Goal: Navigation & Orientation: Find specific page/section

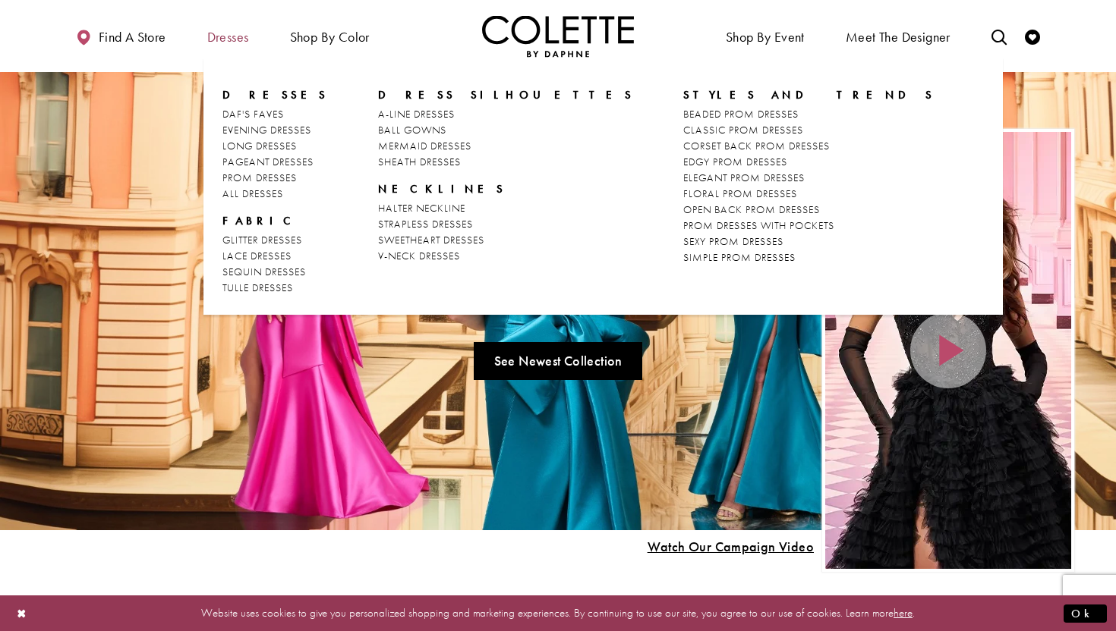
click at [223, 33] on span "Dresses" at bounding box center [228, 37] width 42 height 15
click at [223, 41] on span "Dresses" at bounding box center [228, 37] width 42 height 15
click at [247, 189] on span "ALL DRESSES" at bounding box center [252, 194] width 61 height 14
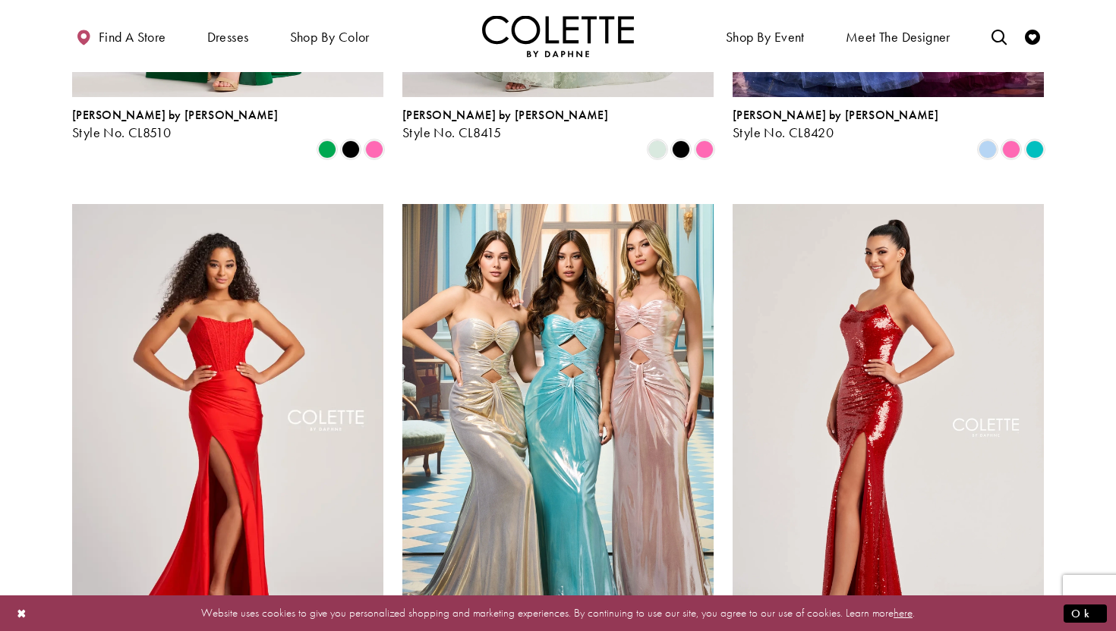
scroll to position [1699, 0]
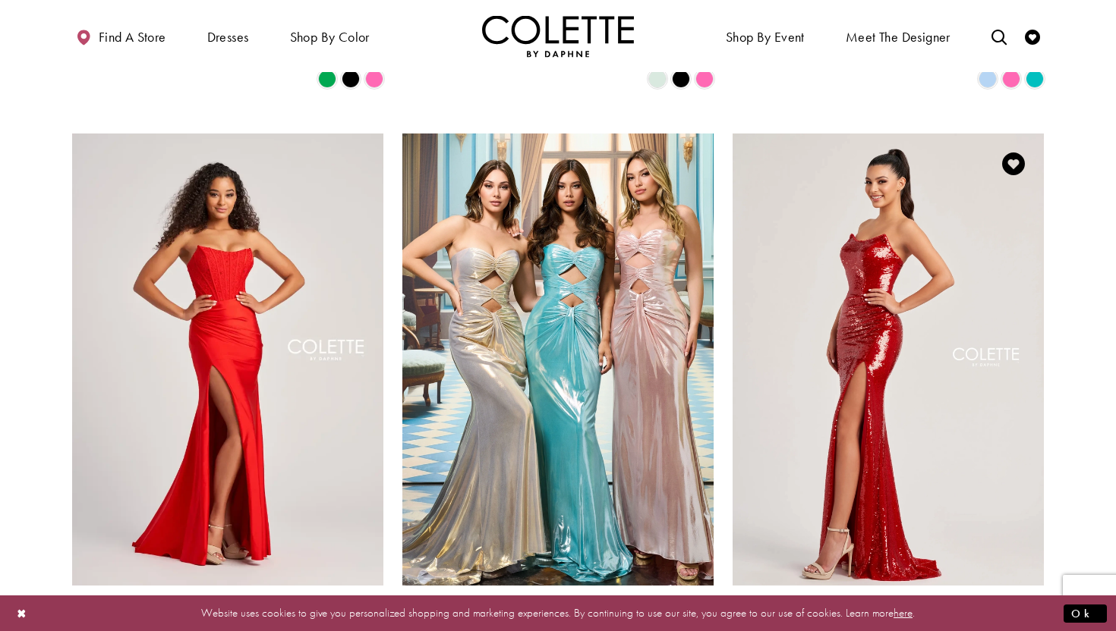
click at [1013, 629] on span "Product List" at bounding box center [1011, 638] width 18 height 18
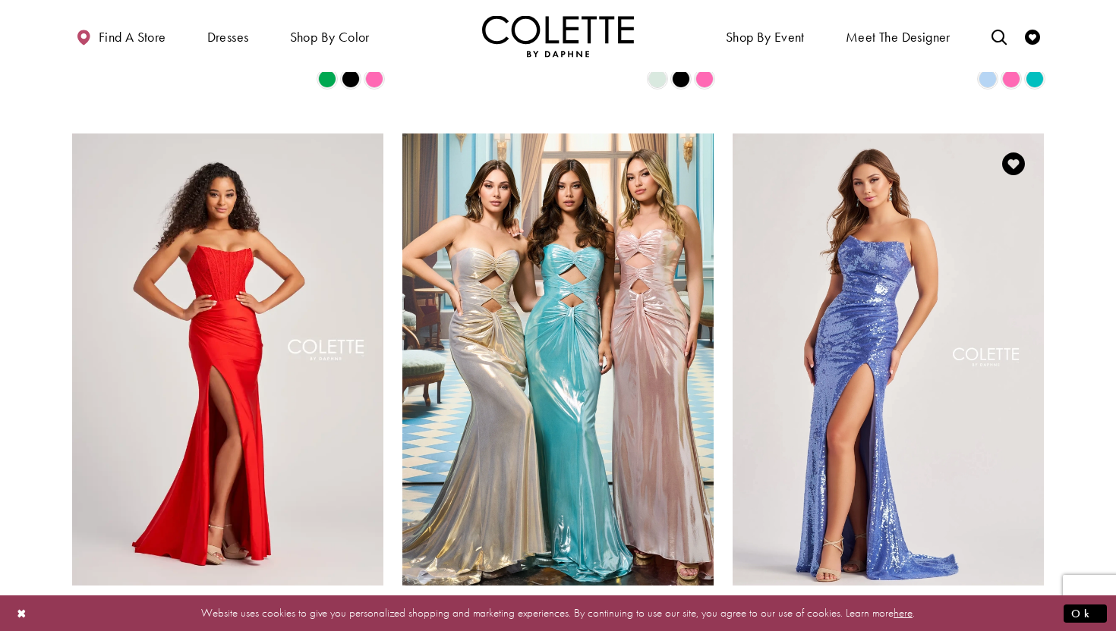
click at [1033, 627] on polygon "Product List" at bounding box center [1034, 639] width 24 height 24
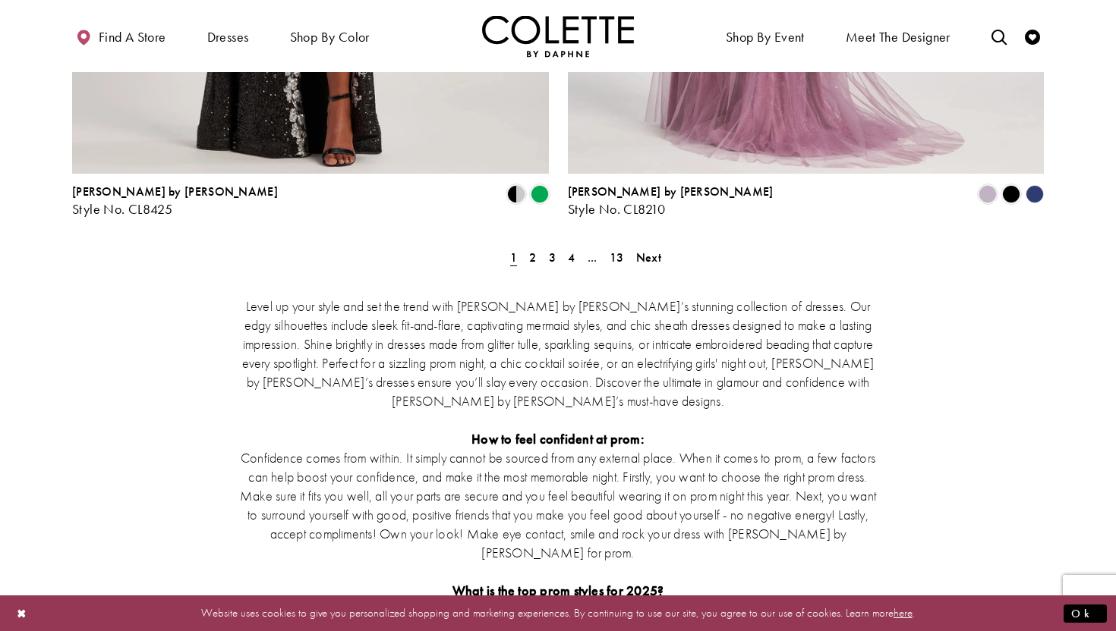
scroll to position [2917, 0]
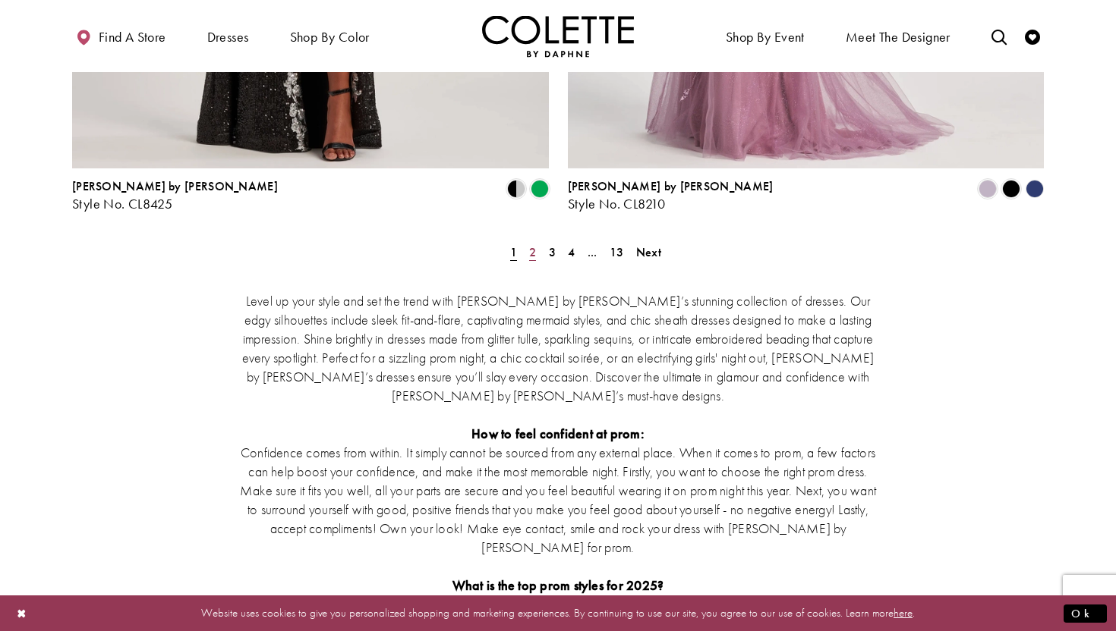
click at [534, 244] on span "2" at bounding box center [532, 252] width 7 height 16
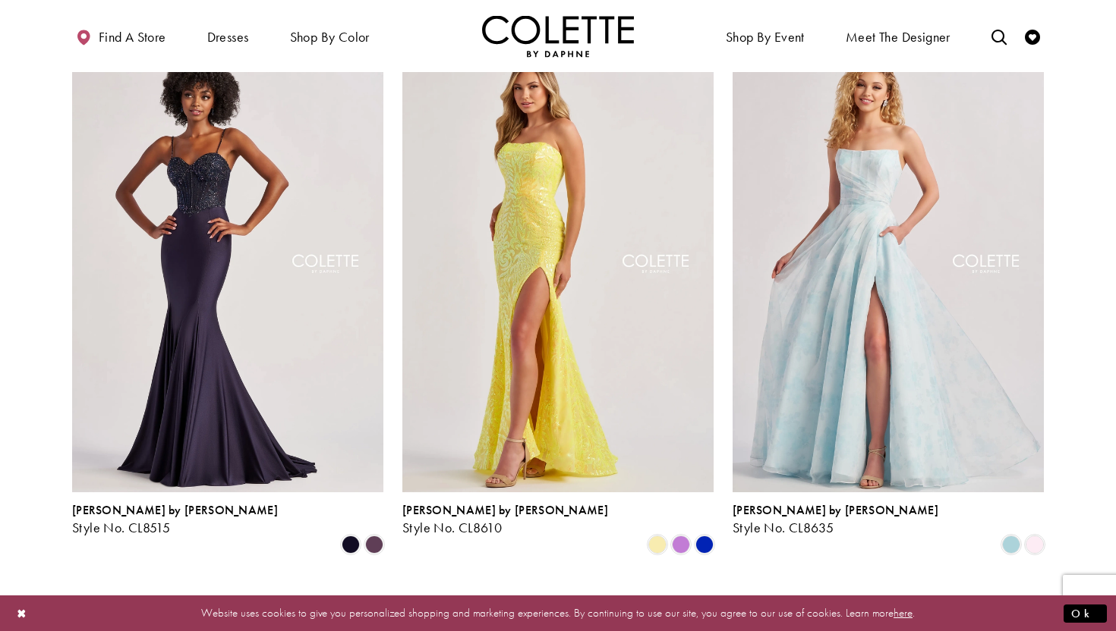
scroll to position [1250, 0]
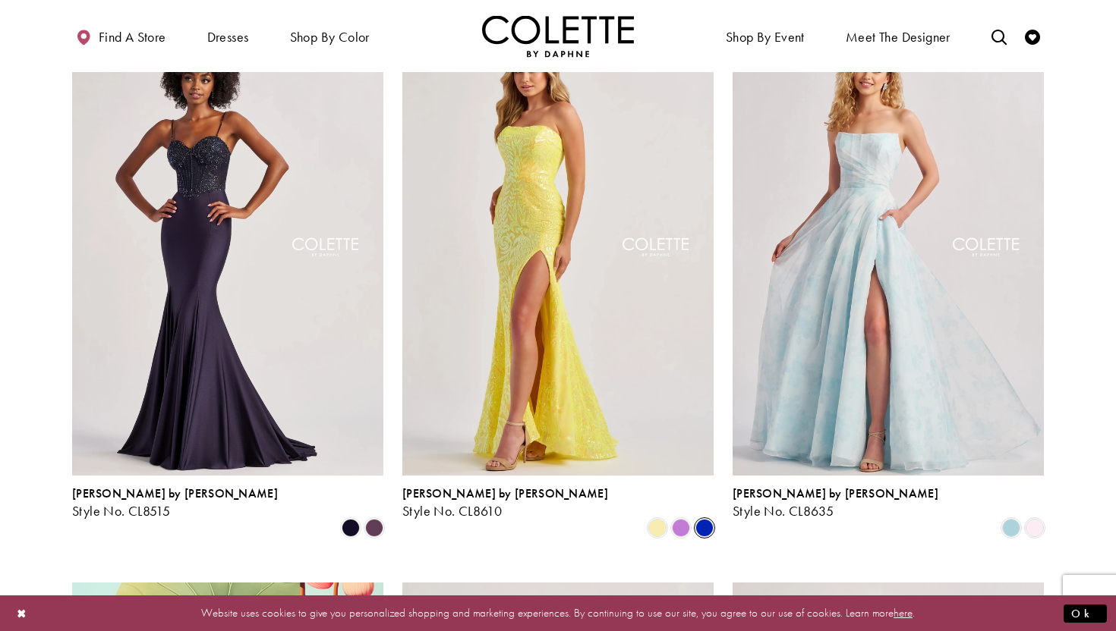
click at [705, 519] on span "Product List" at bounding box center [704, 528] width 18 height 18
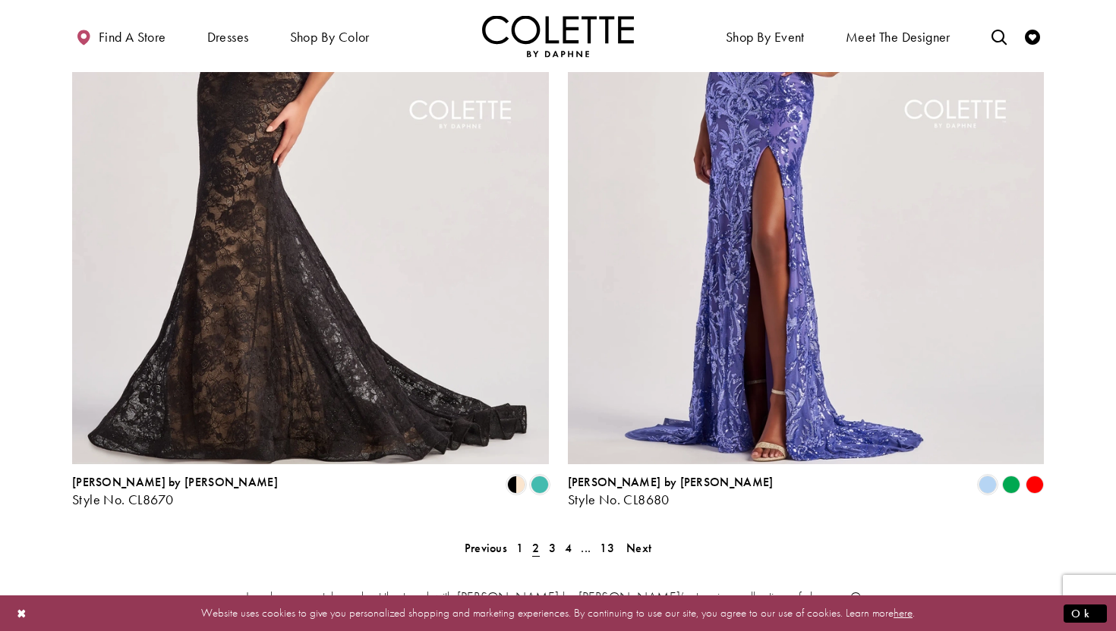
scroll to position [2622, 0]
click at [542, 475] on span "Product List" at bounding box center [540, 484] width 18 height 18
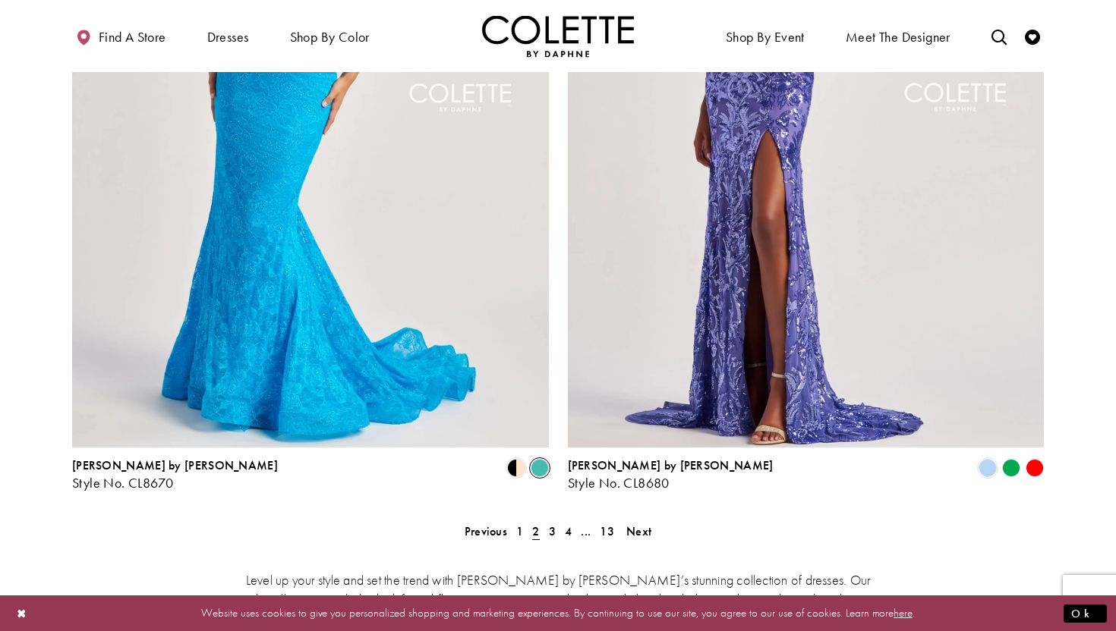
scroll to position [2650, 0]
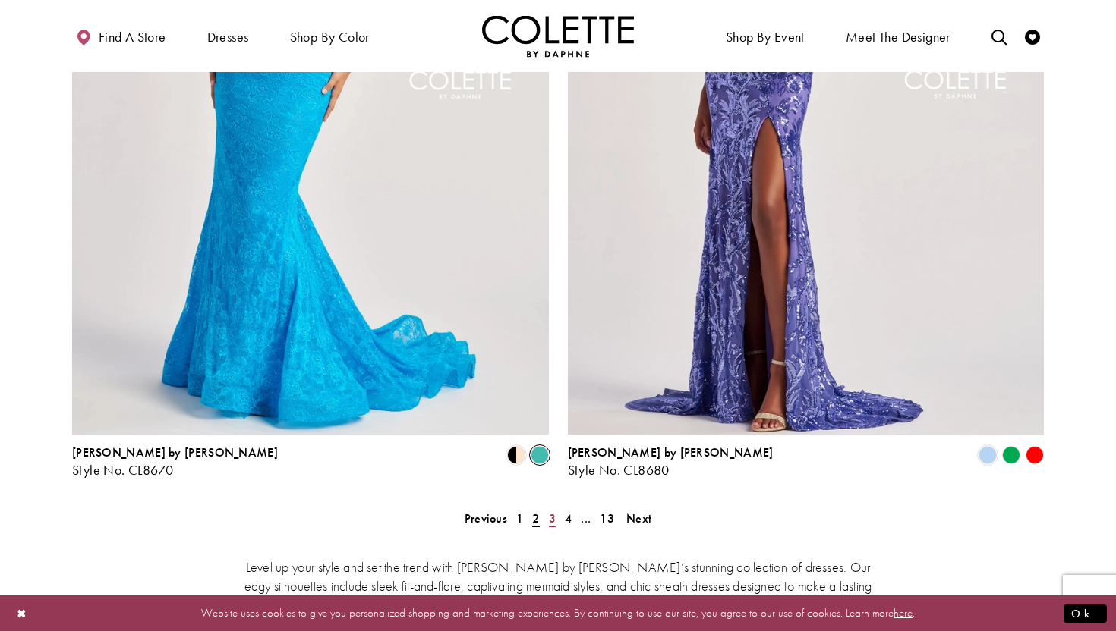
click at [552, 511] on span "3" at bounding box center [552, 519] width 7 height 16
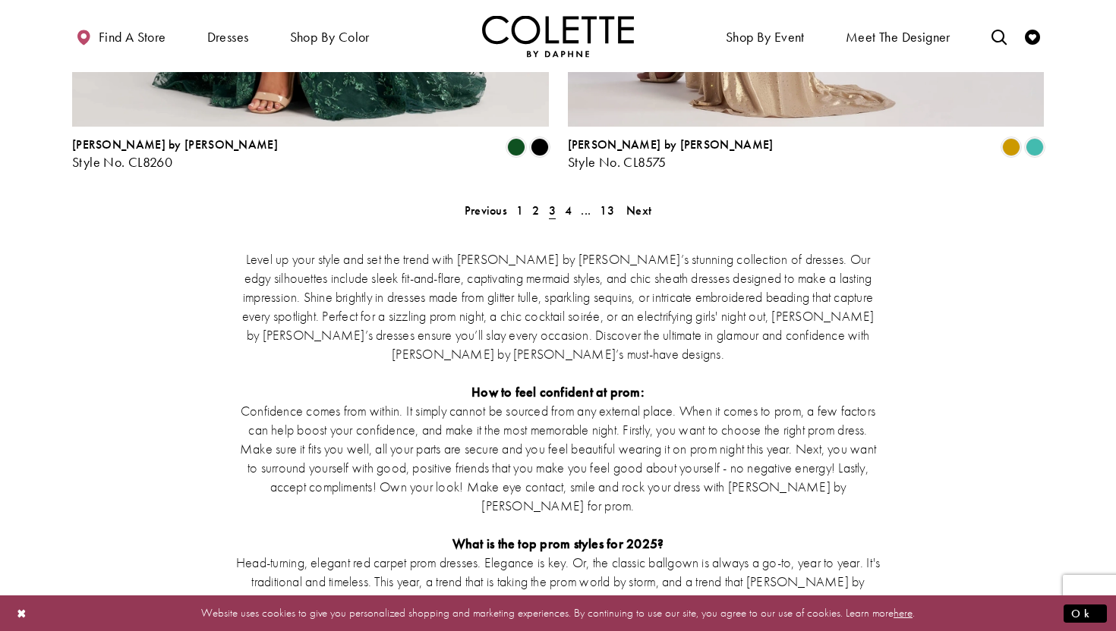
scroll to position [2959, 0]
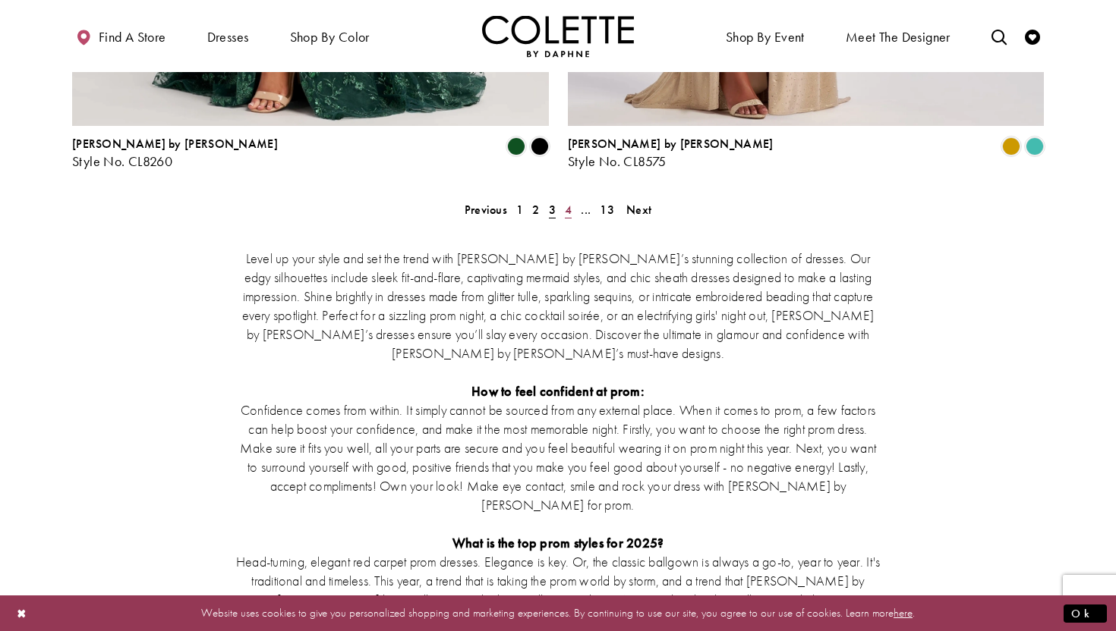
click at [568, 202] on span "4" at bounding box center [568, 210] width 7 height 16
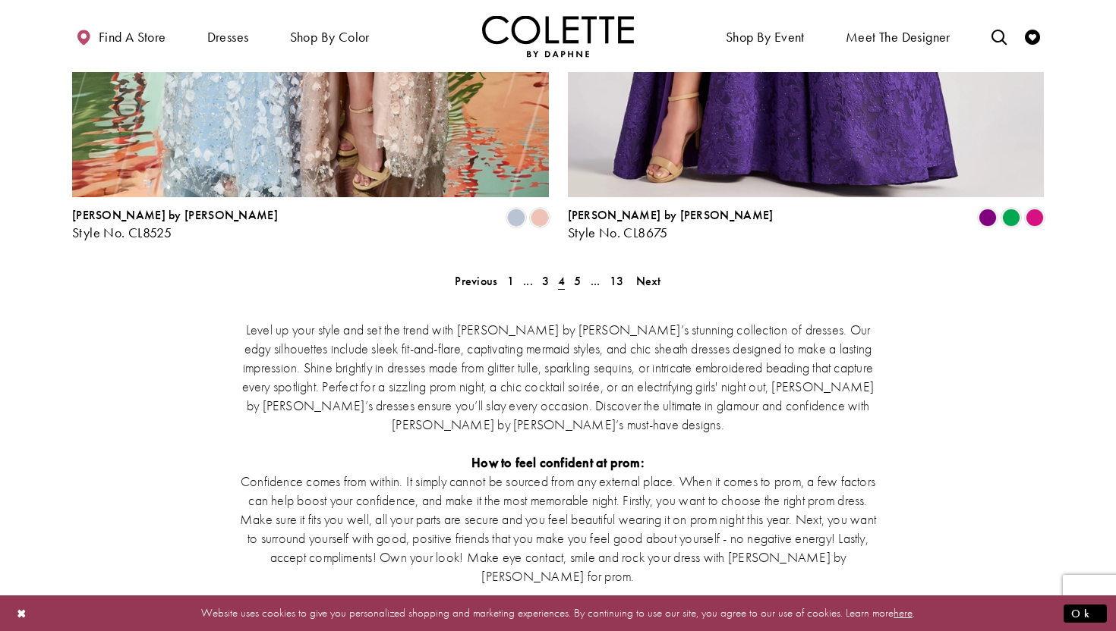
scroll to position [2889, 0]
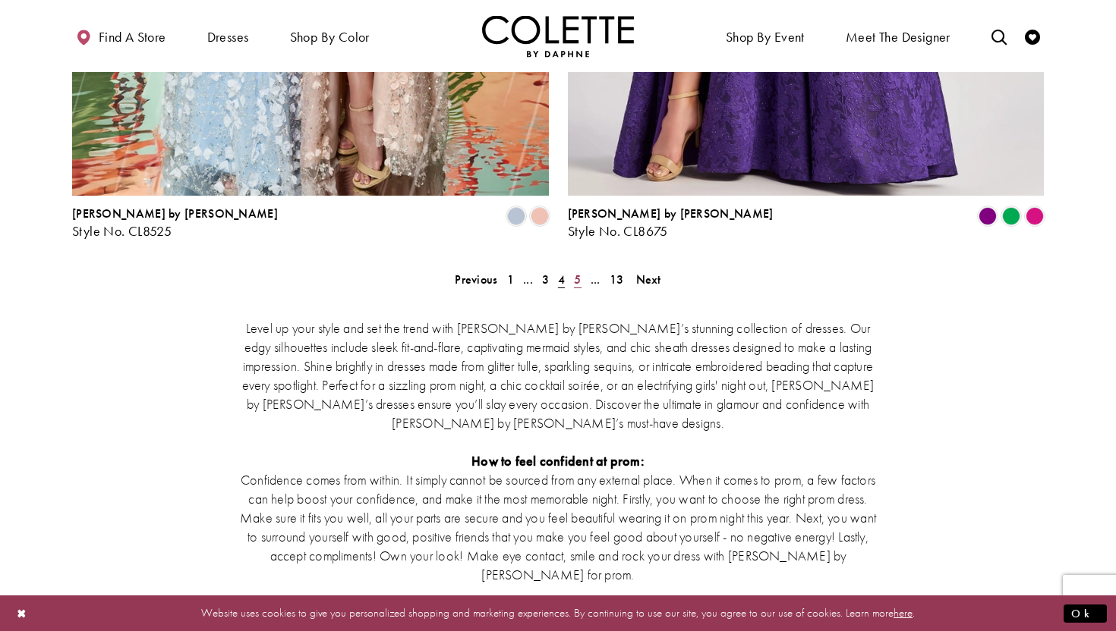
click at [578, 272] on span "5" at bounding box center [577, 280] width 7 height 16
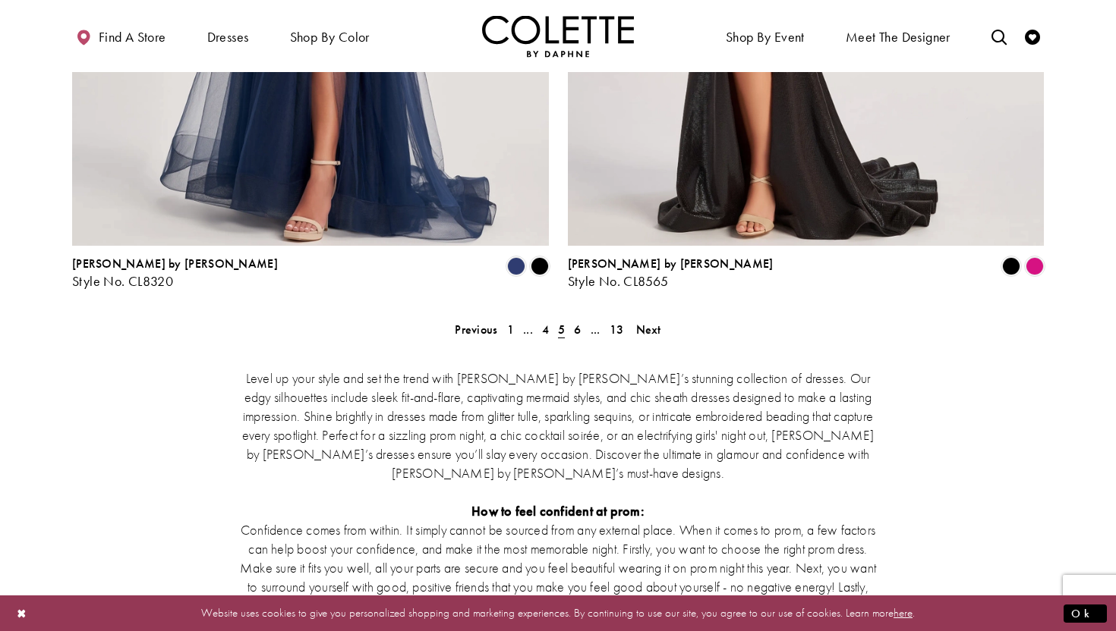
scroll to position [2841, 0]
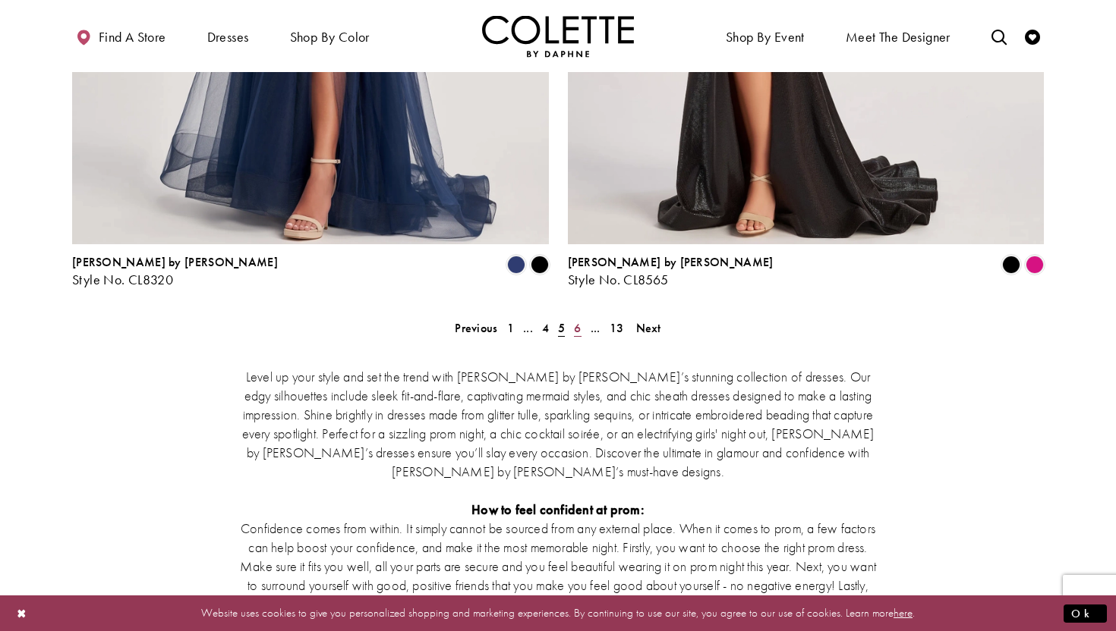
click at [578, 320] on span "6" at bounding box center [577, 328] width 7 height 16
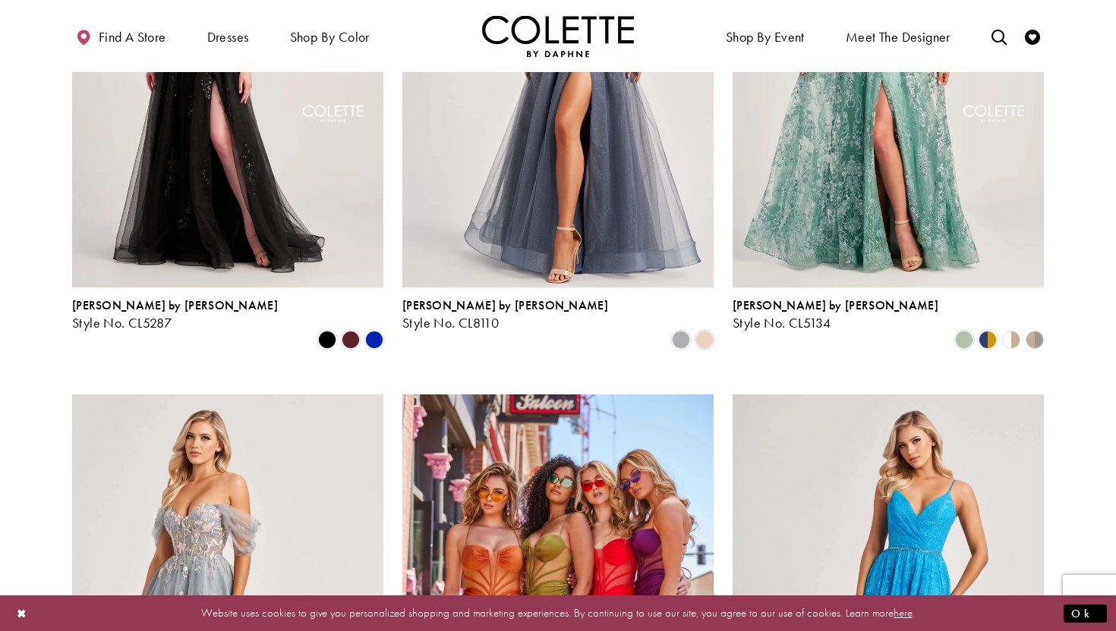
scroll to position [297, 0]
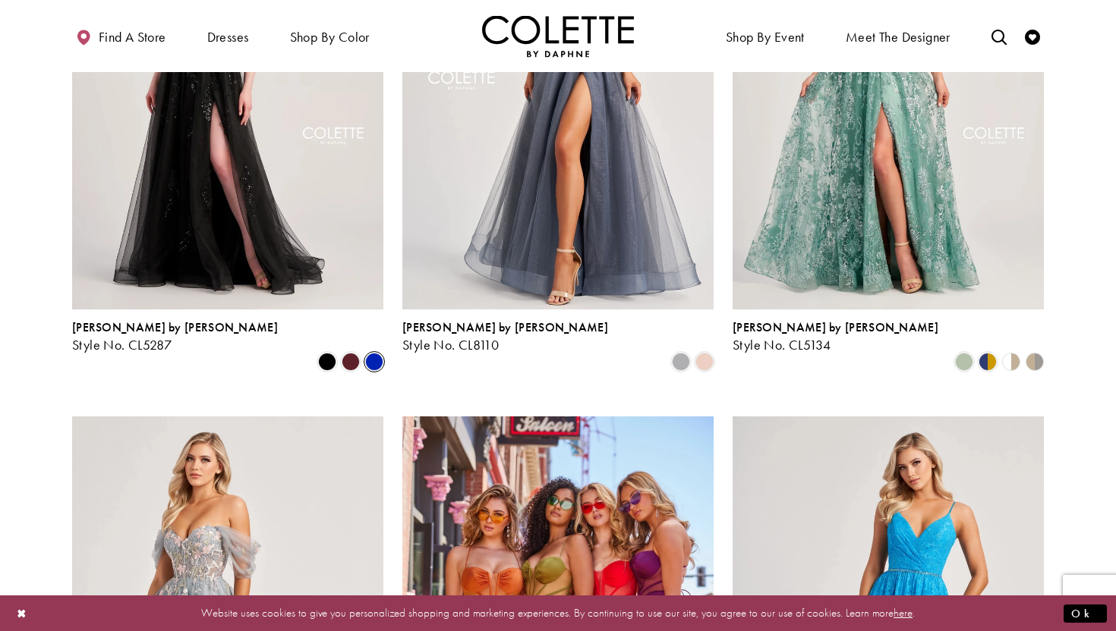
click at [378, 353] on span "Product List" at bounding box center [374, 362] width 18 height 18
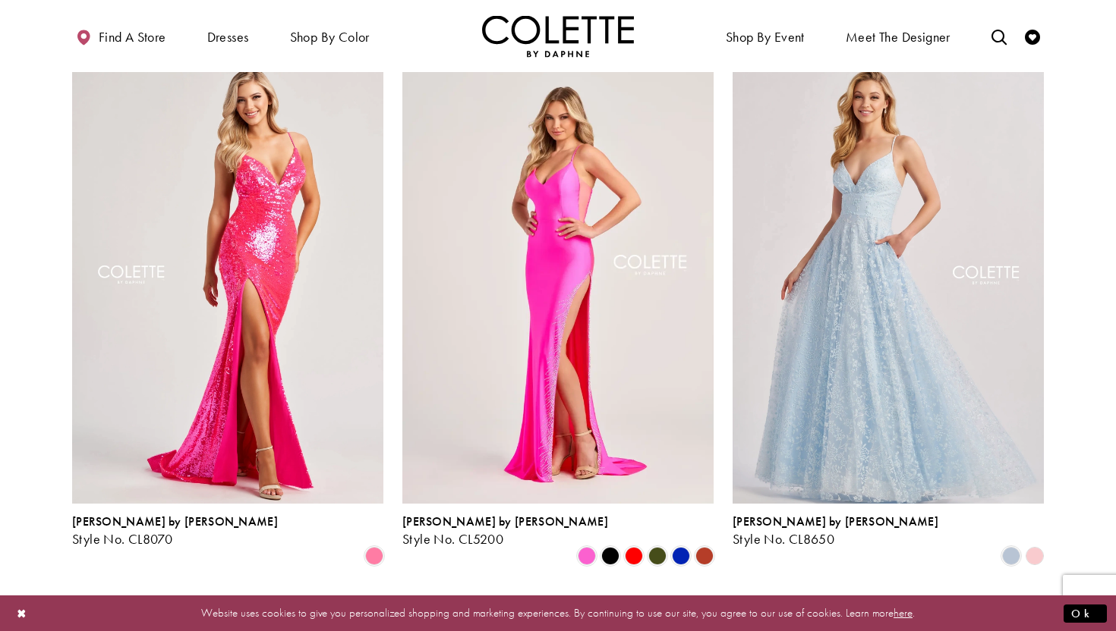
scroll to position [1225, 0]
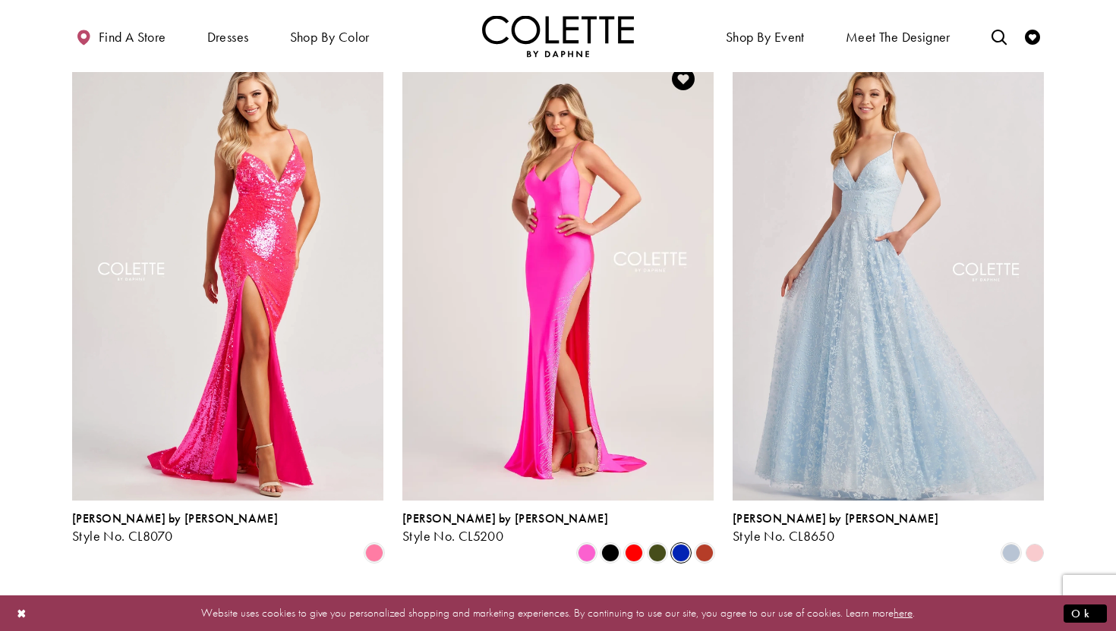
click at [682, 544] on span "Product List" at bounding box center [681, 553] width 18 height 18
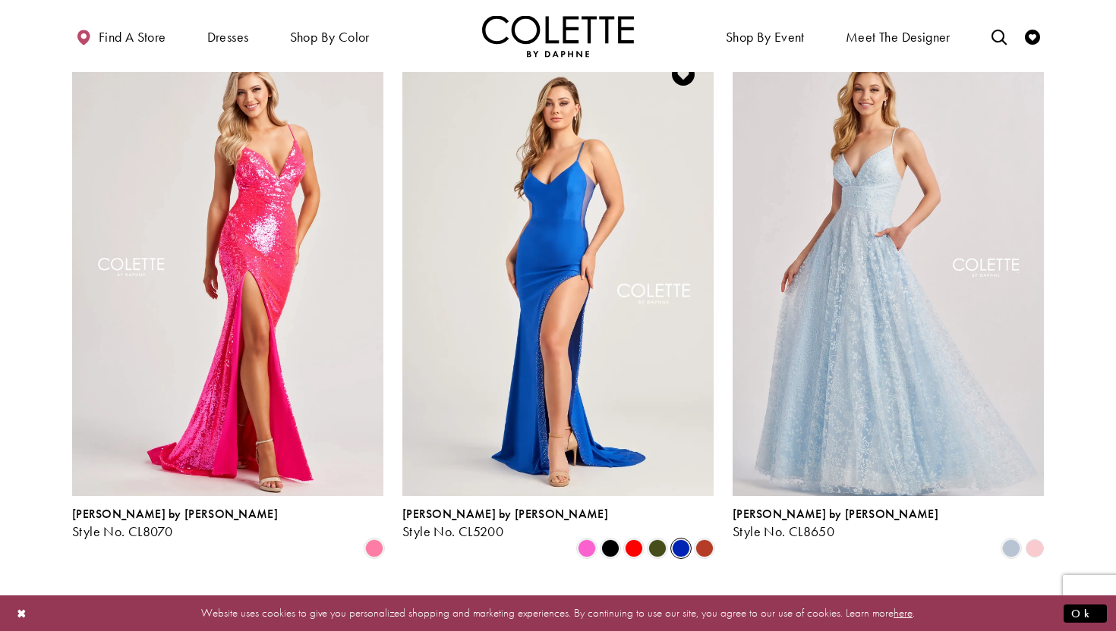
scroll to position [1217, 0]
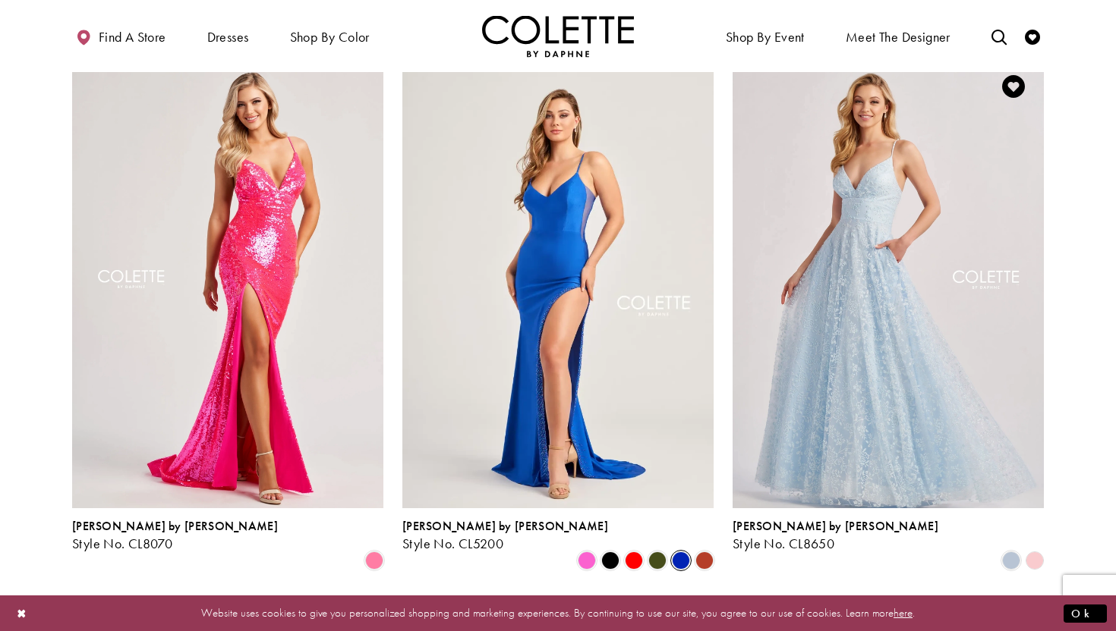
click at [1027, 550] on polygon "Product List" at bounding box center [1034, 562] width 24 height 24
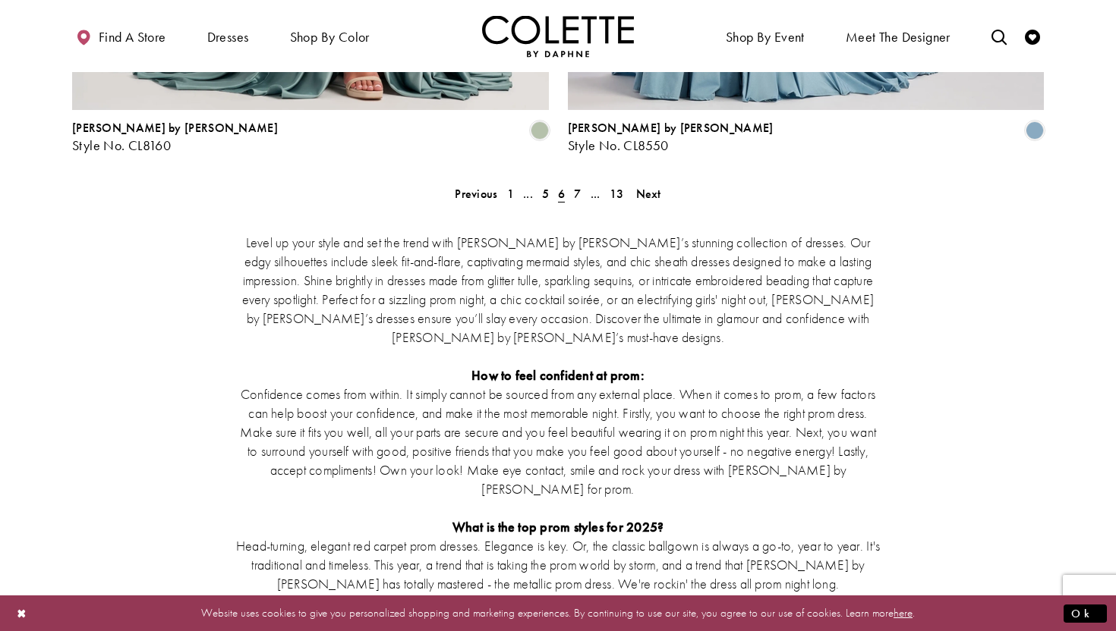
scroll to position [2925, 0]
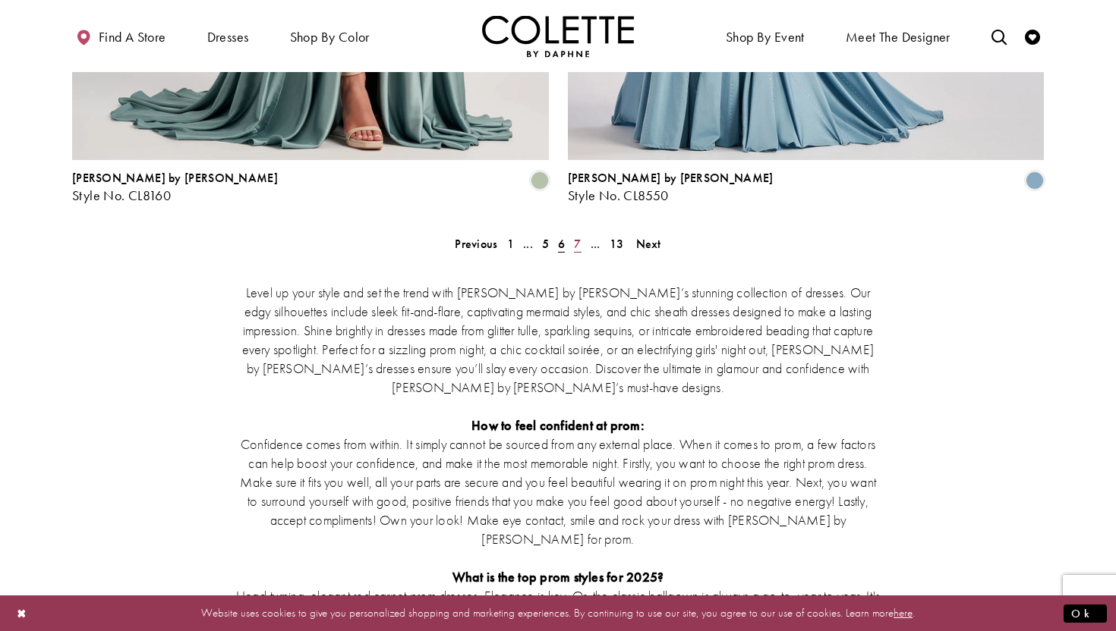
click at [581, 233] on link "7" at bounding box center [577, 244] width 16 height 22
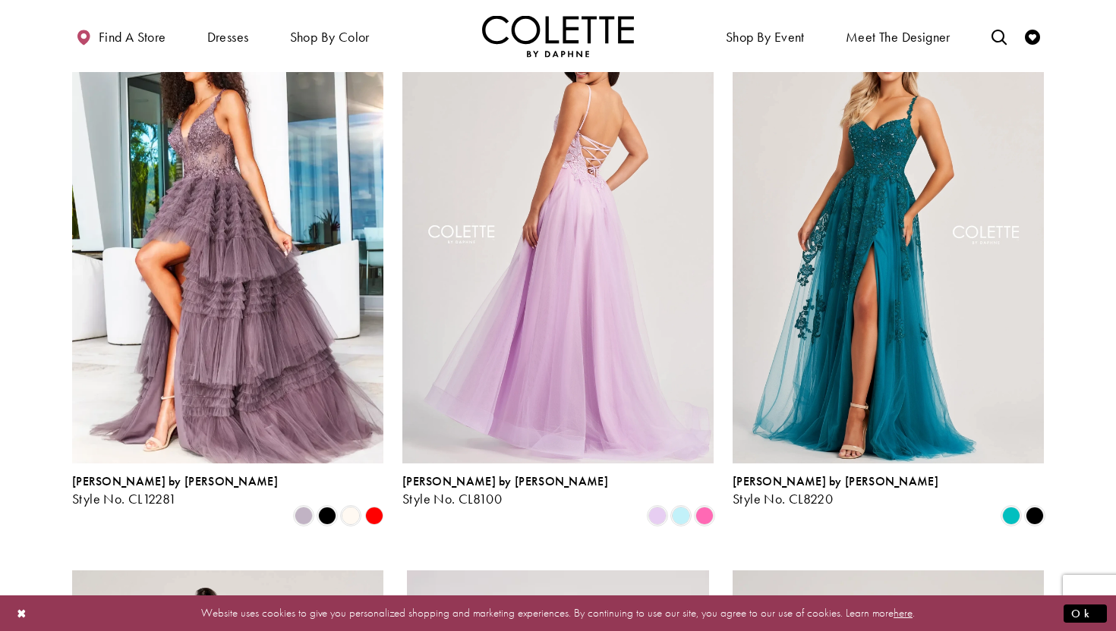
scroll to position [145, 0]
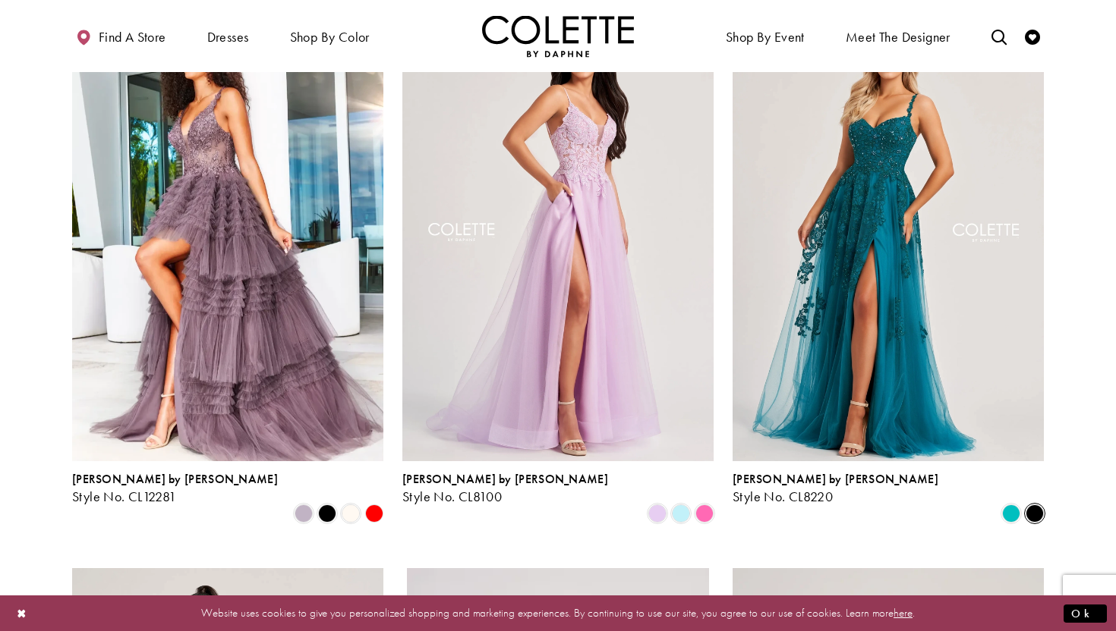
click at [1035, 505] on span "Product List" at bounding box center [1034, 514] width 18 height 18
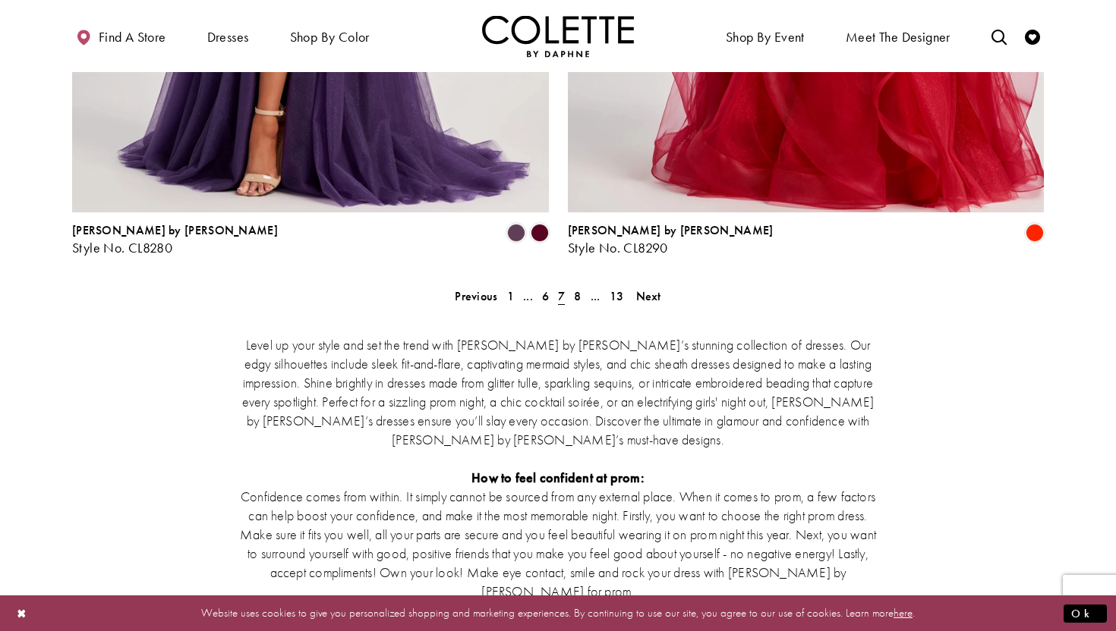
scroll to position [2879, 0]
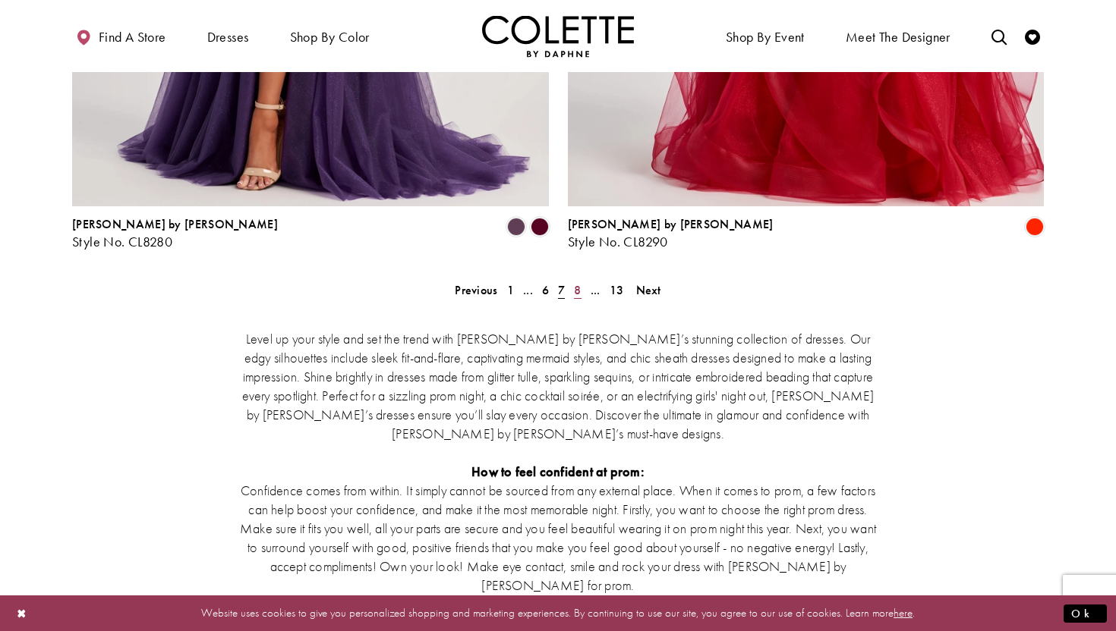
click at [575, 282] on span "8" at bounding box center [577, 290] width 7 height 16
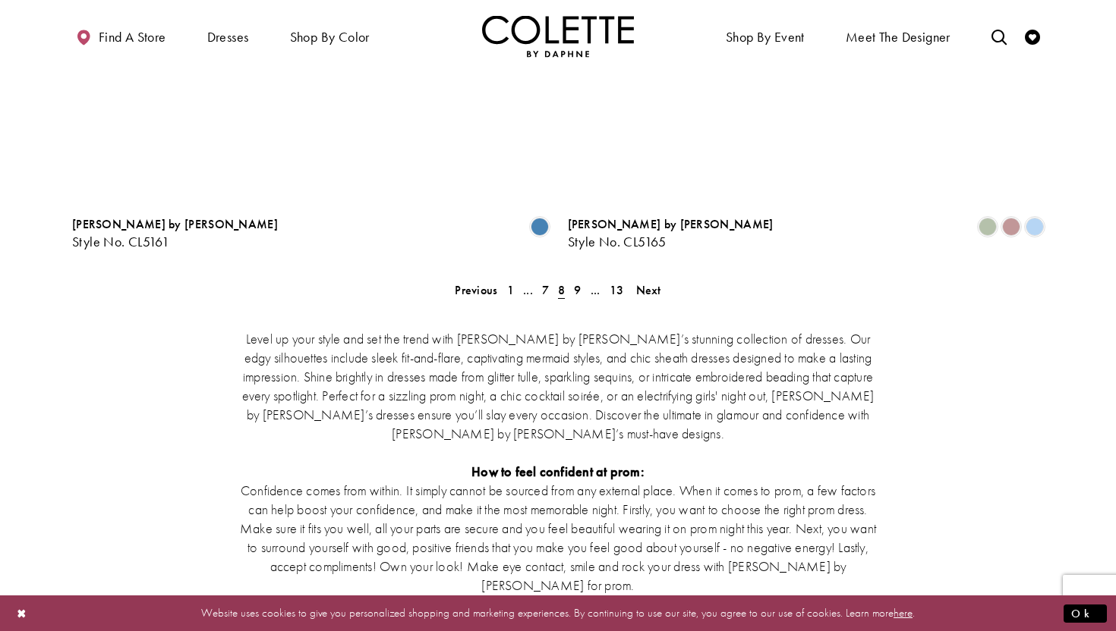
scroll to position [82, 0]
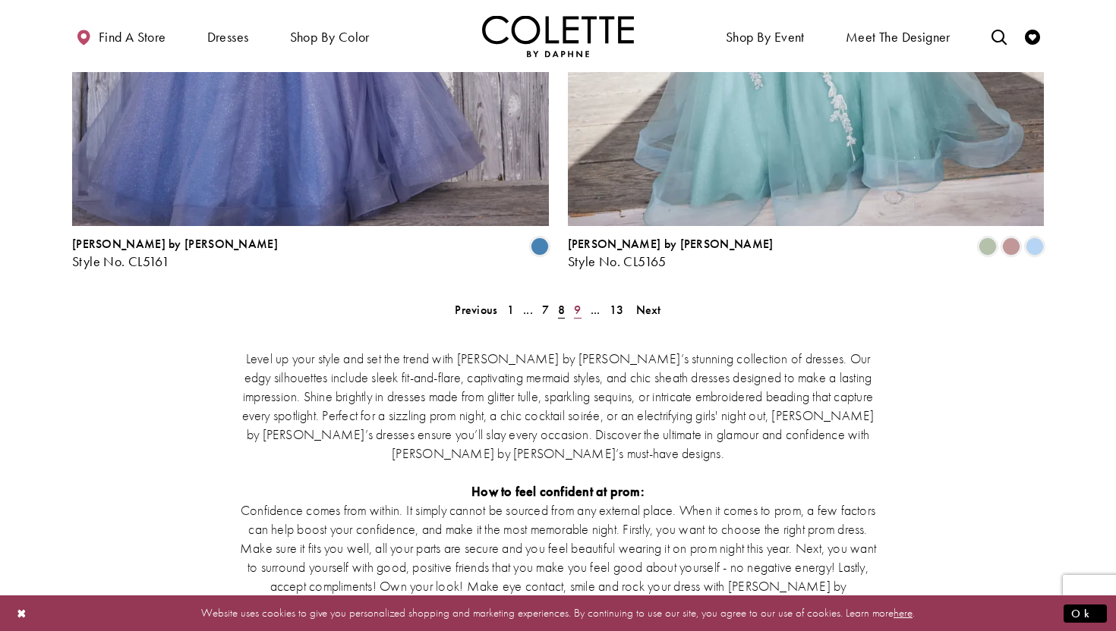
click at [578, 302] on span "9" at bounding box center [577, 310] width 7 height 16
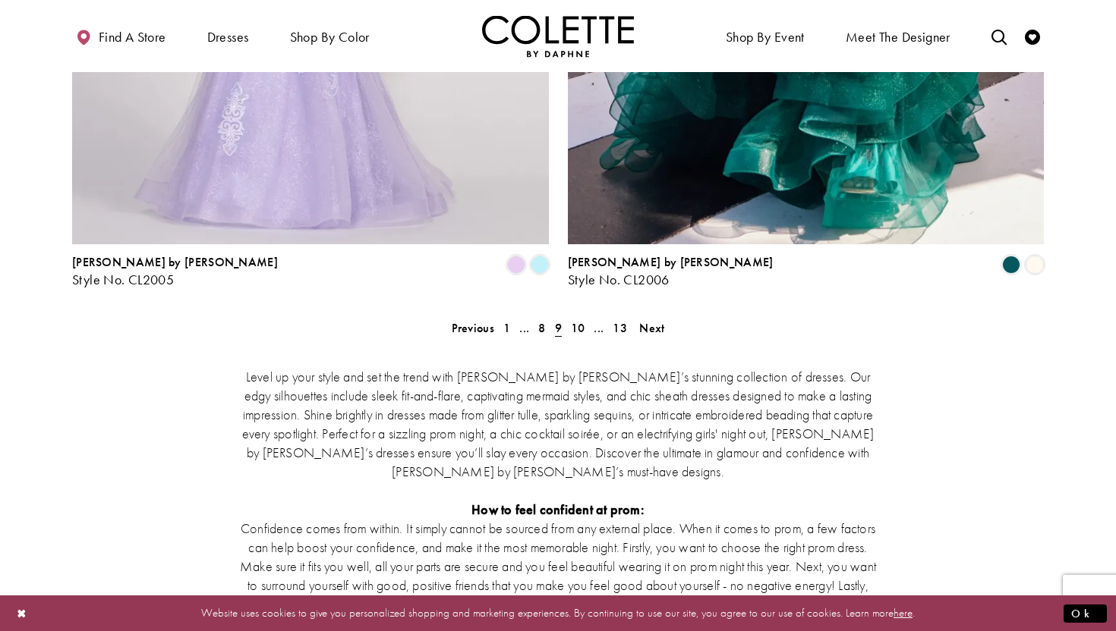
scroll to position [2850, 0]
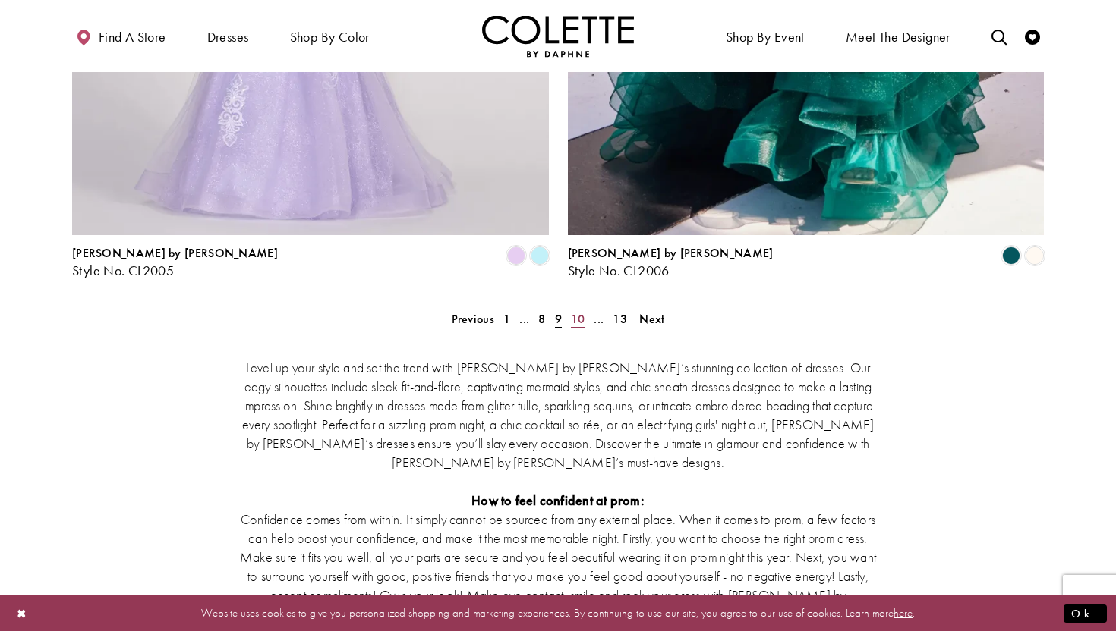
click at [579, 311] on span "10" at bounding box center [578, 319] width 14 height 16
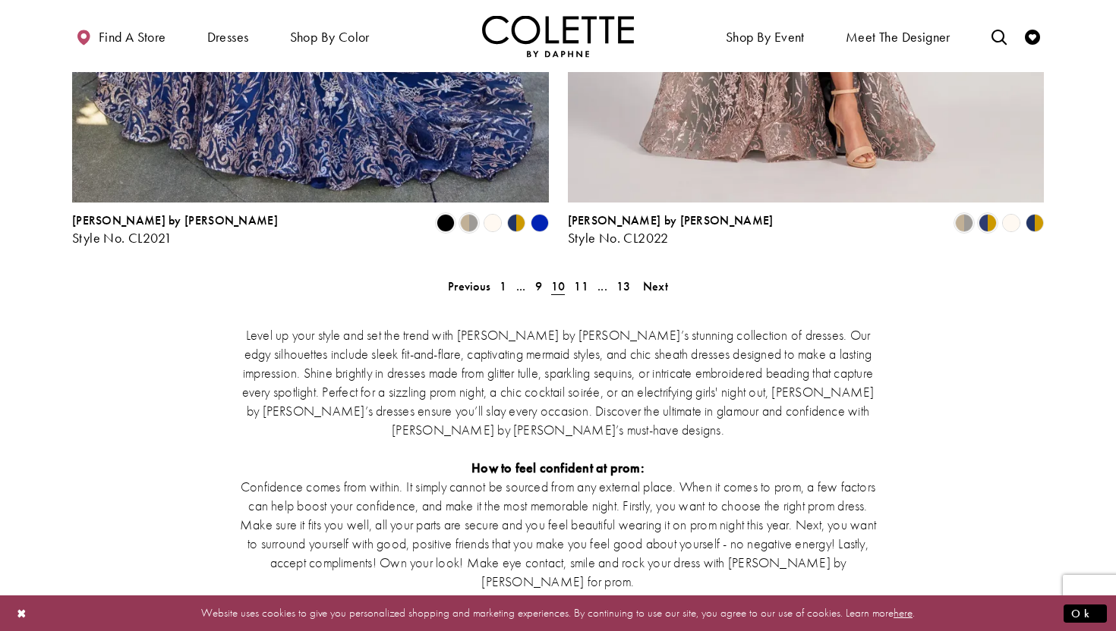
scroll to position [2888, 0]
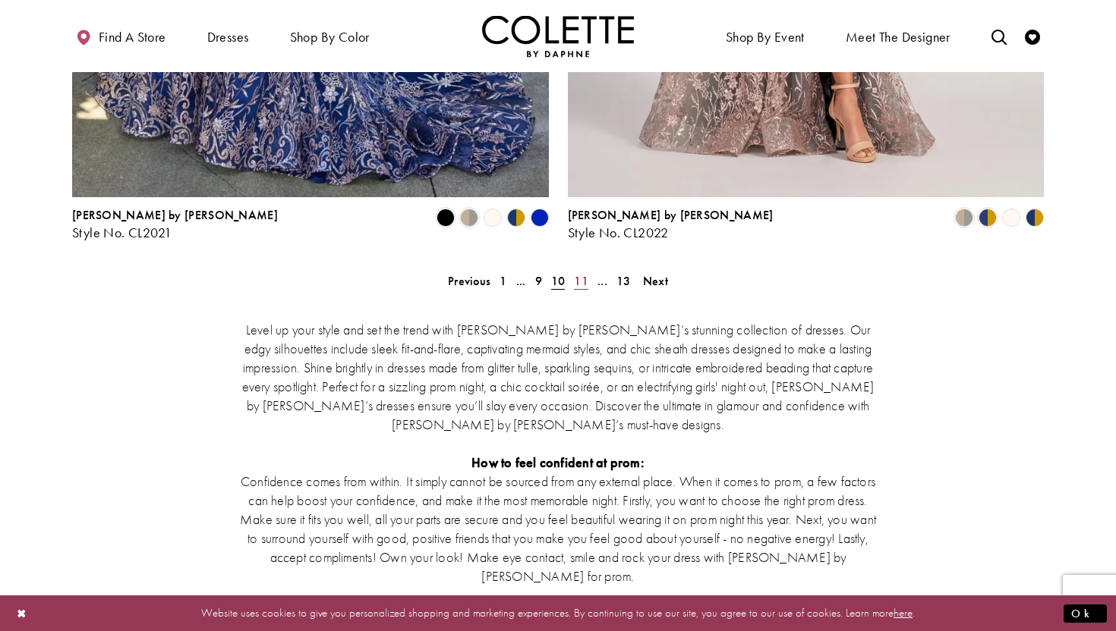
click at [584, 273] on span "11" at bounding box center [581, 281] width 14 height 16
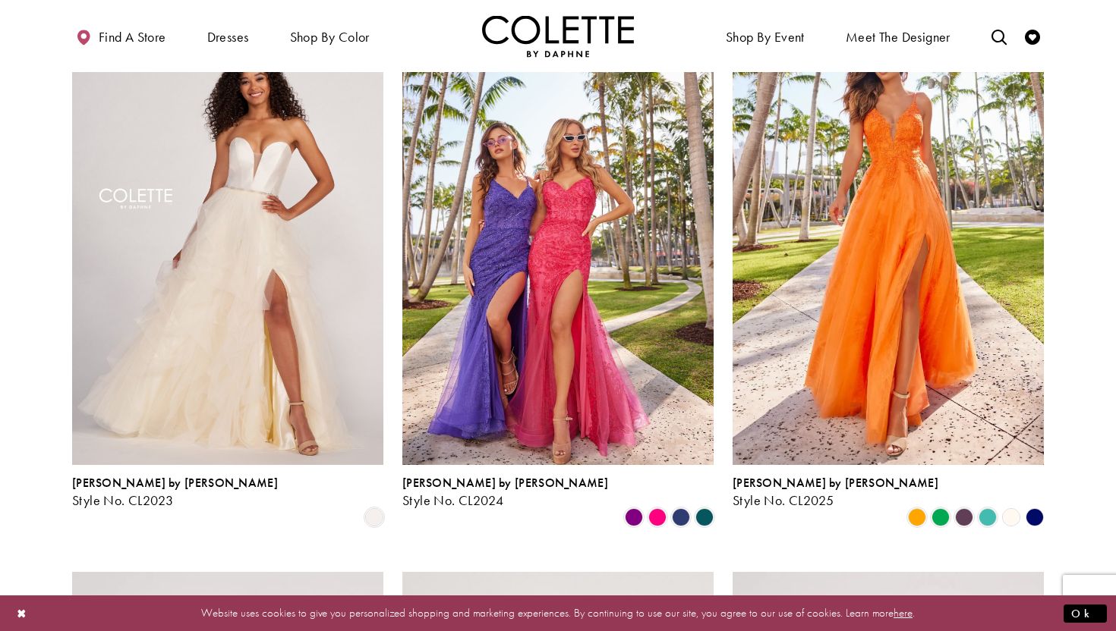
scroll to position [147, 0]
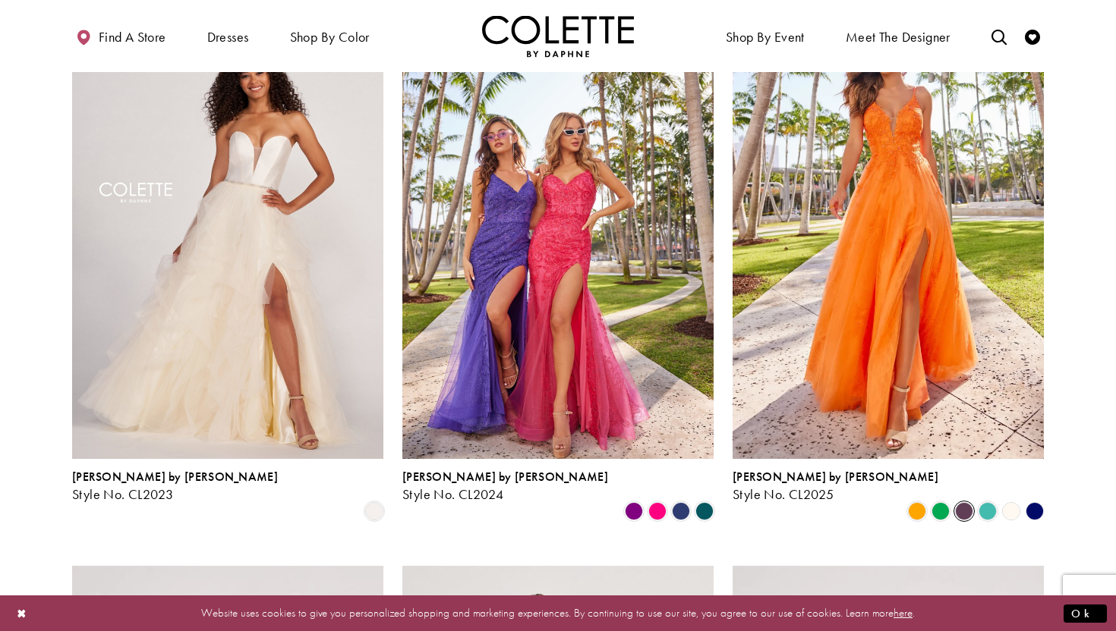
click at [962, 502] on span "Product List" at bounding box center [964, 511] width 18 height 18
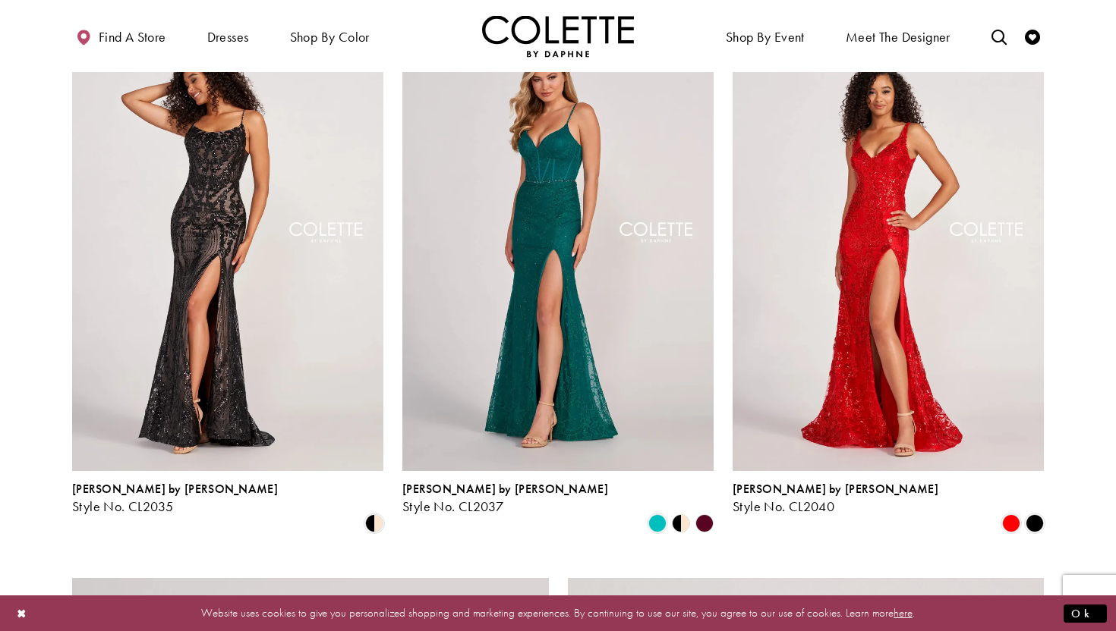
scroll to position [1817, 0]
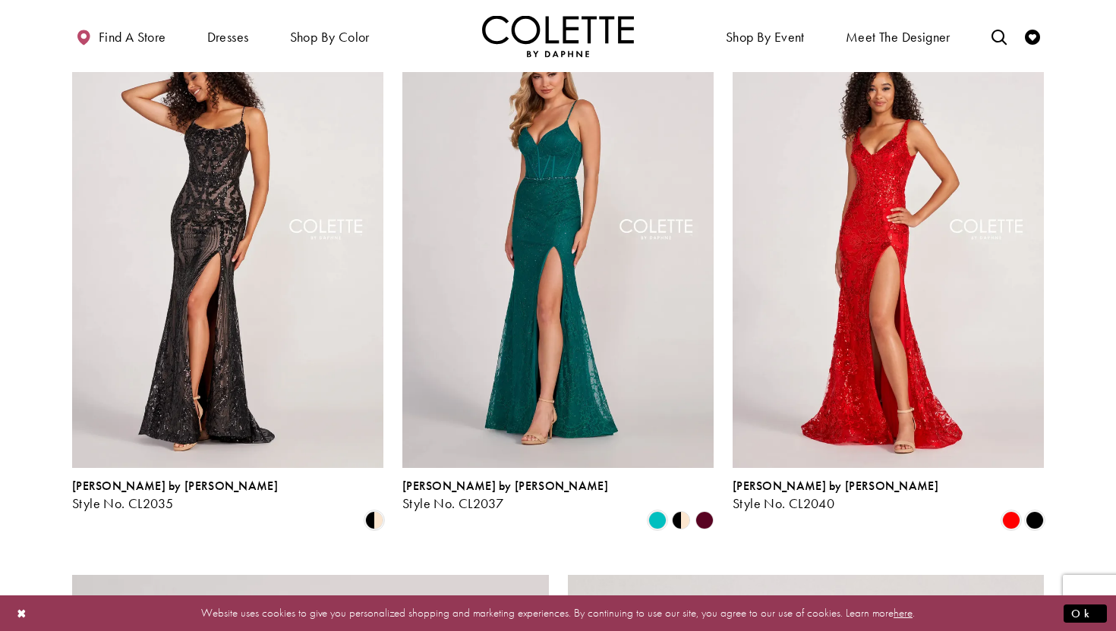
click at [680, 509] on polygon "Product List" at bounding box center [675, 521] width 12 height 24
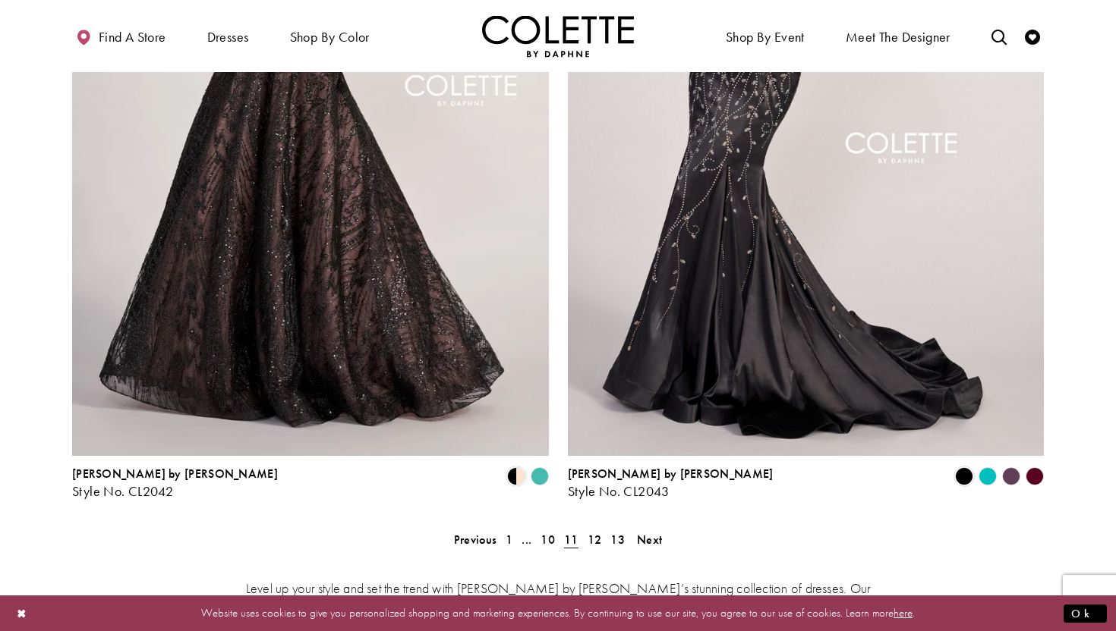
scroll to position [2647, 0]
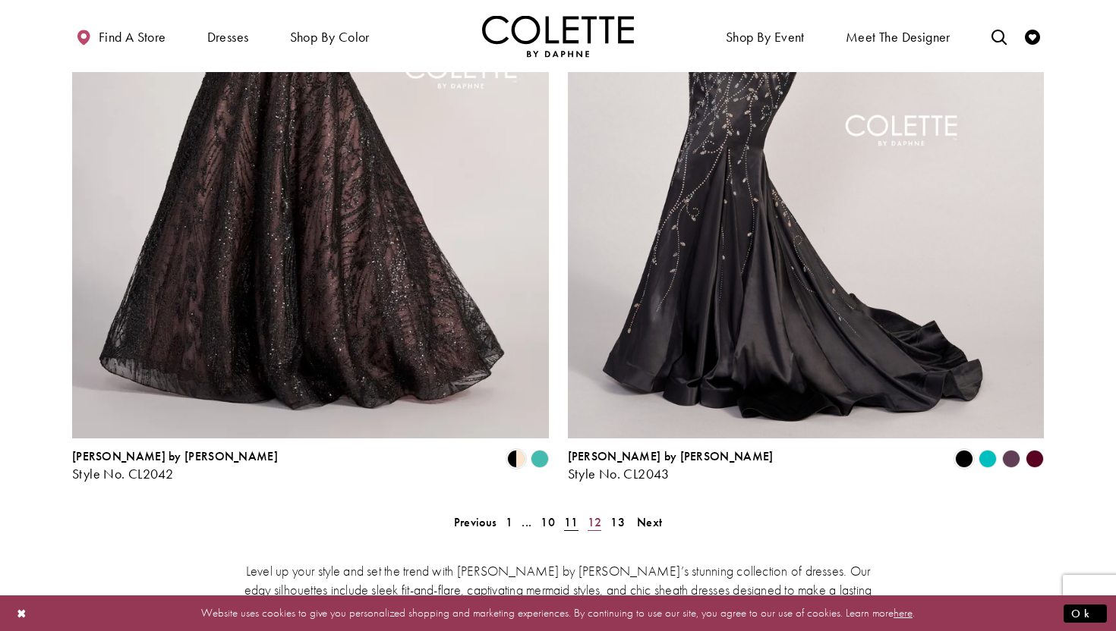
click at [597, 515] on span "12" at bounding box center [594, 523] width 14 height 16
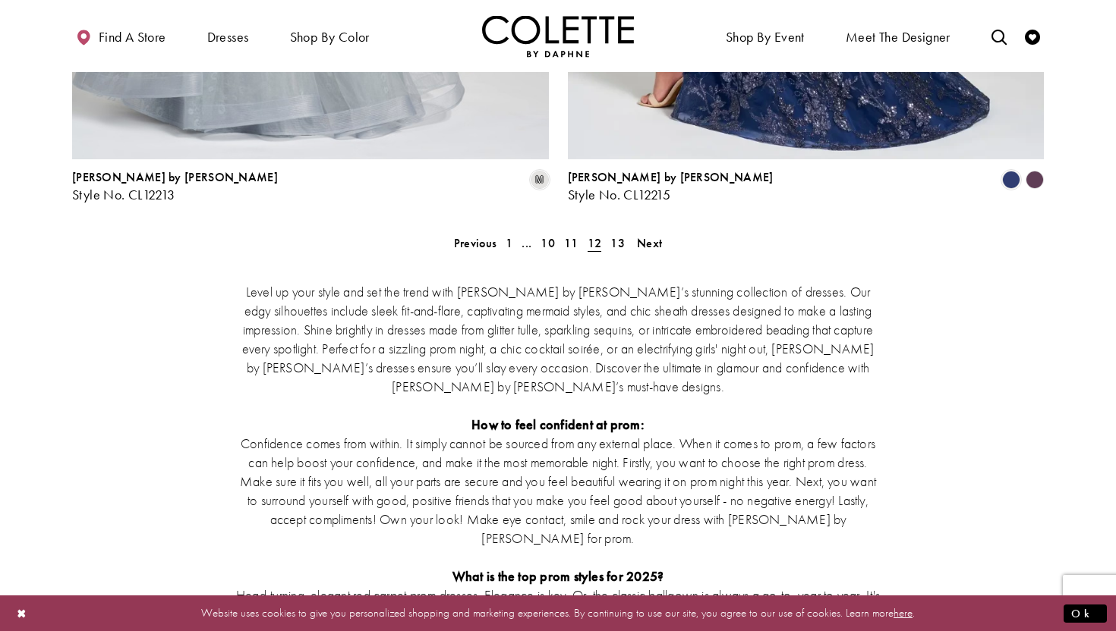
scroll to position [2964, 0]
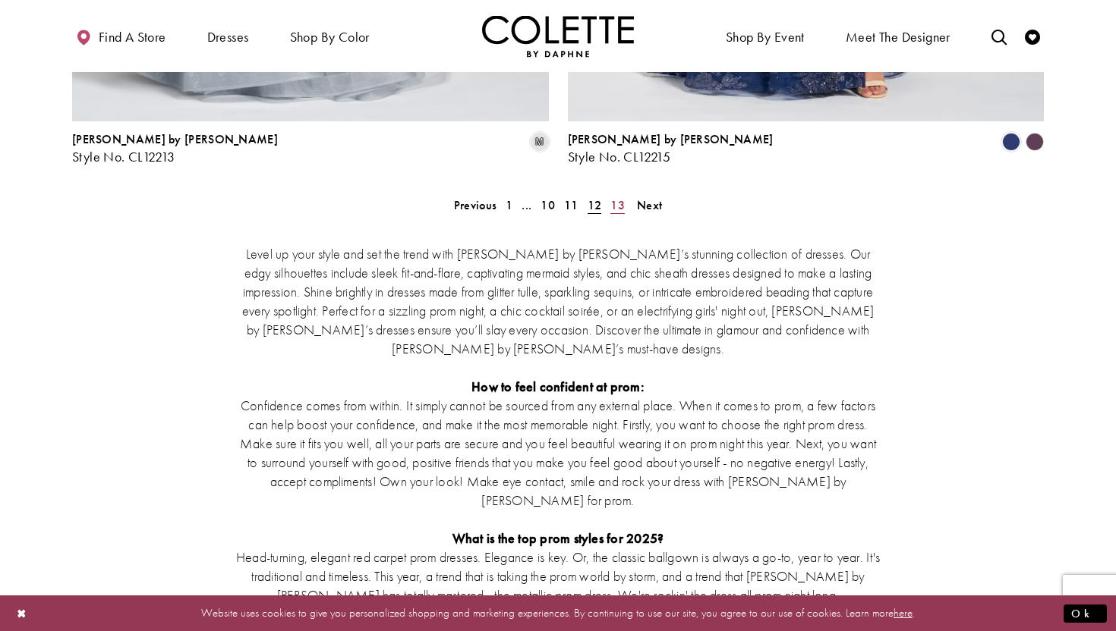
click at [619, 197] on span "13" at bounding box center [617, 205] width 14 height 16
